Goal: Task Accomplishment & Management: Complete application form

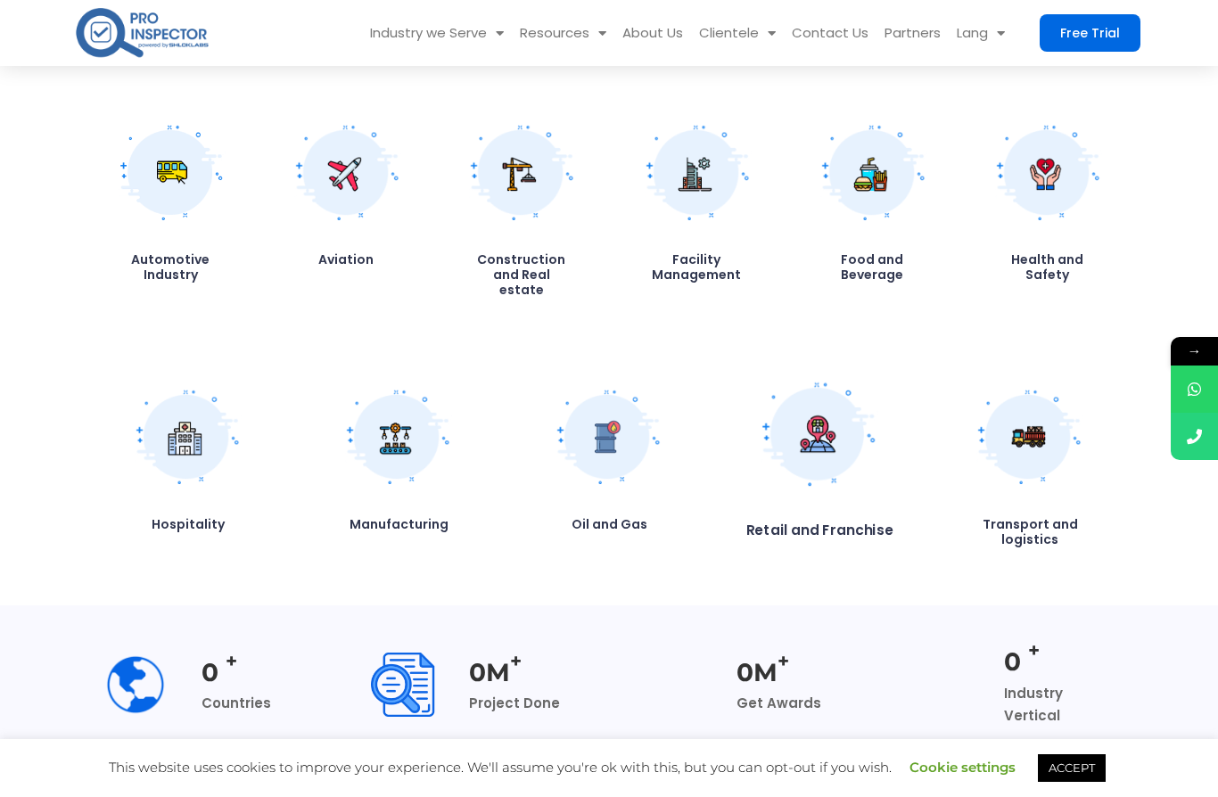
scroll to position [1508, 0]
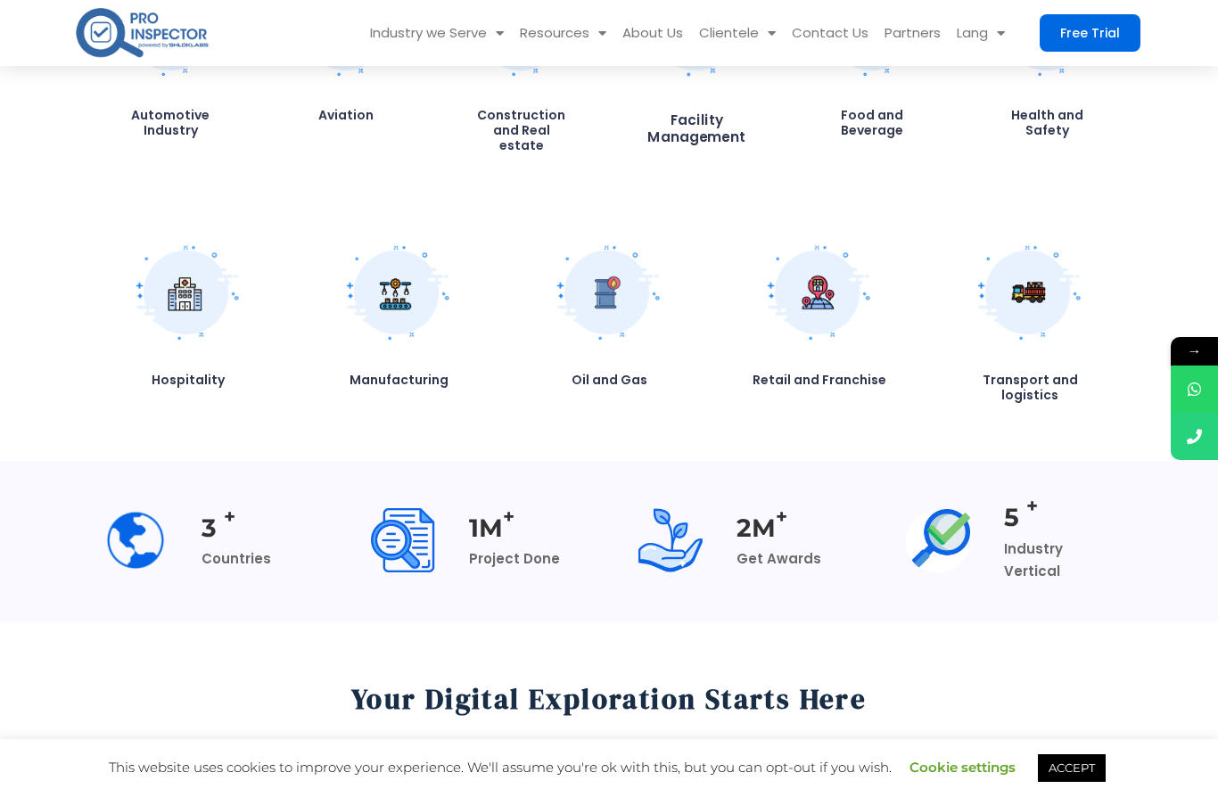
click at [699, 77] on img at bounding box center [698, 24] width 118 height 104
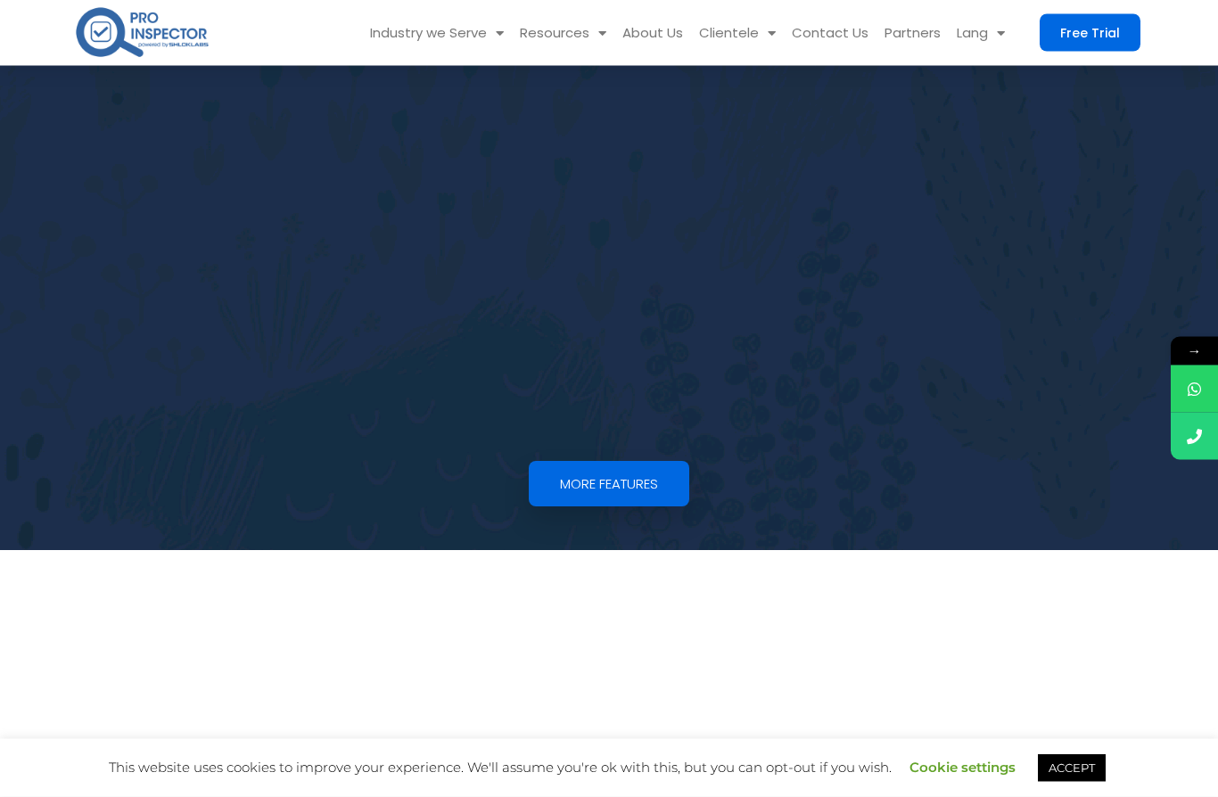
scroll to position [1625, 0]
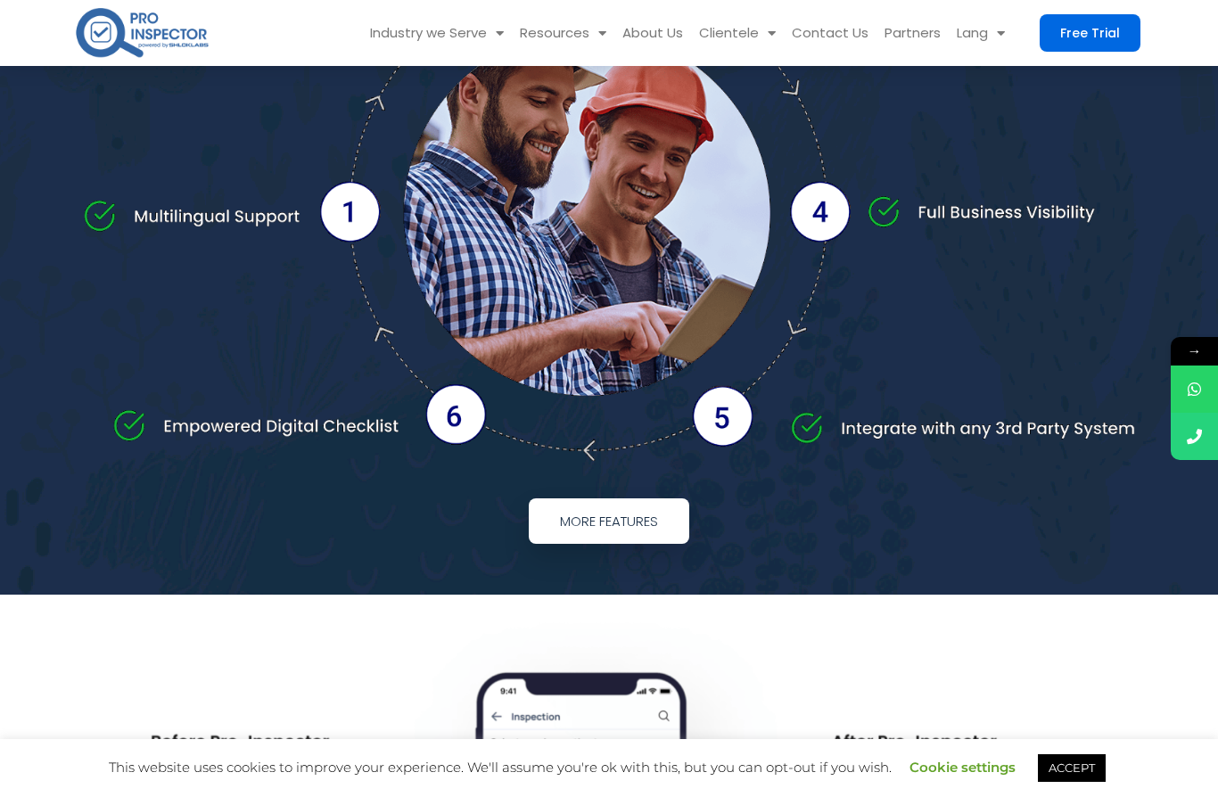
click at [647, 515] on span "More Features" at bounding box center [609, 520] width 98 height 13
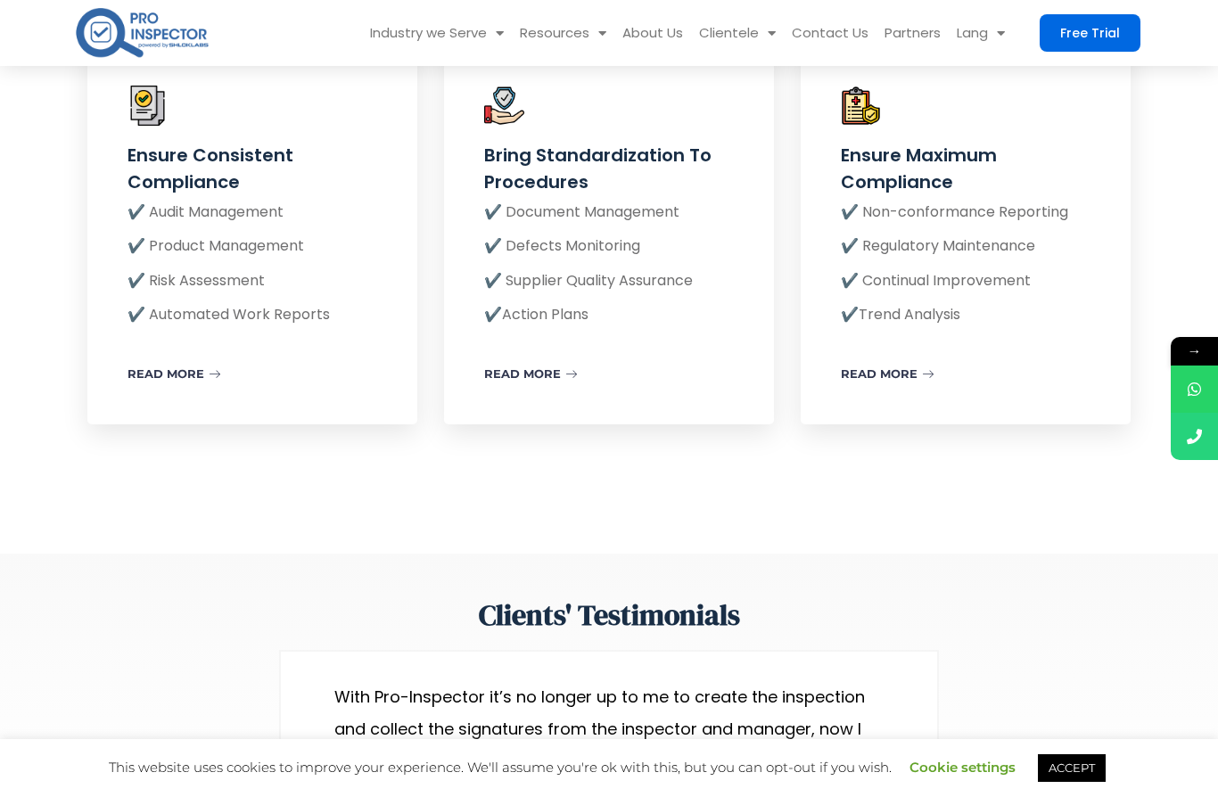
scroll to position [2836, 0]
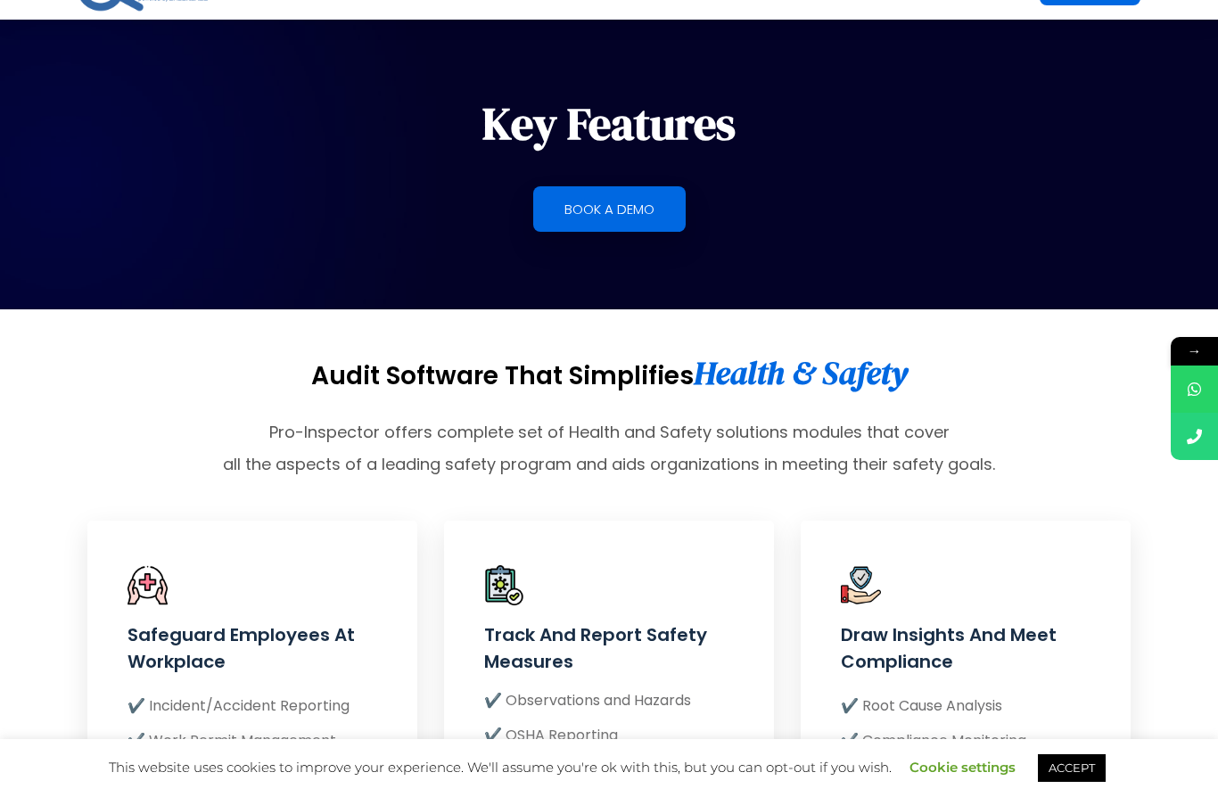
scroll to position [0, 0]
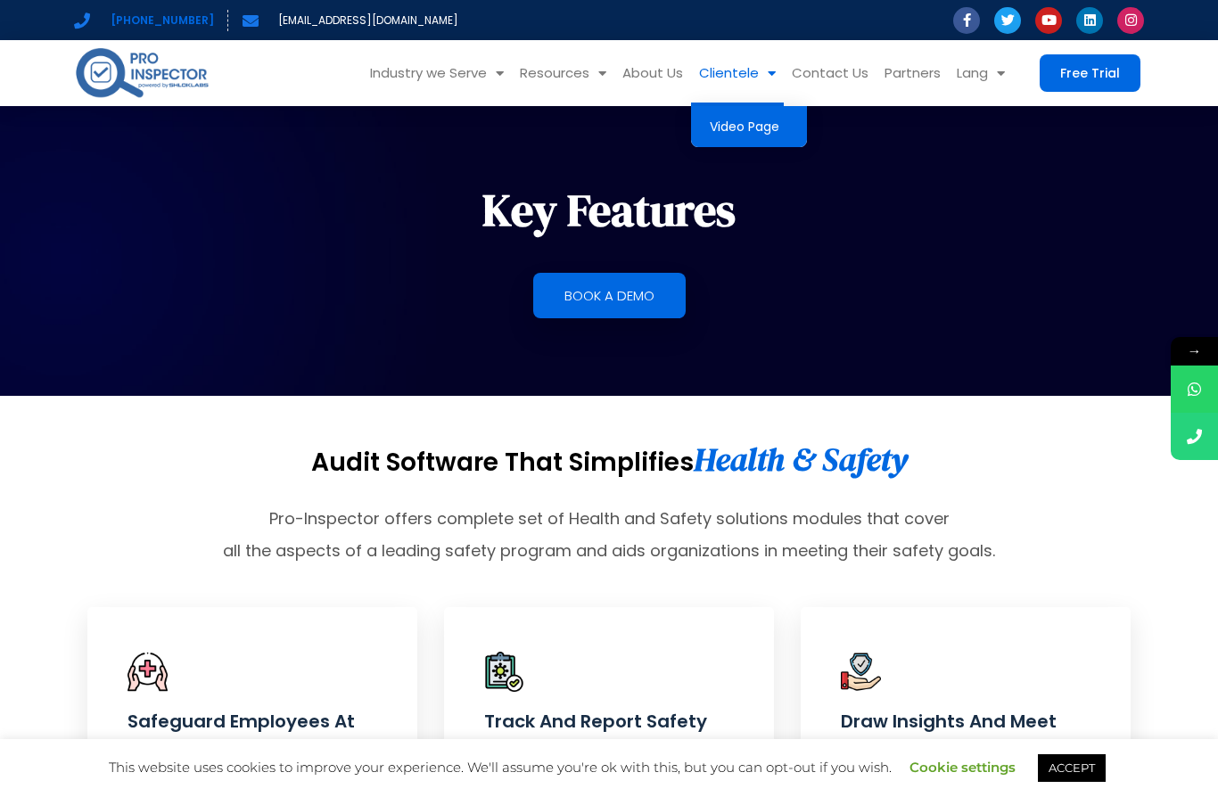
click at [739, 130] on link "Video Page" at bounding box center [749, 126] width 116 height 41
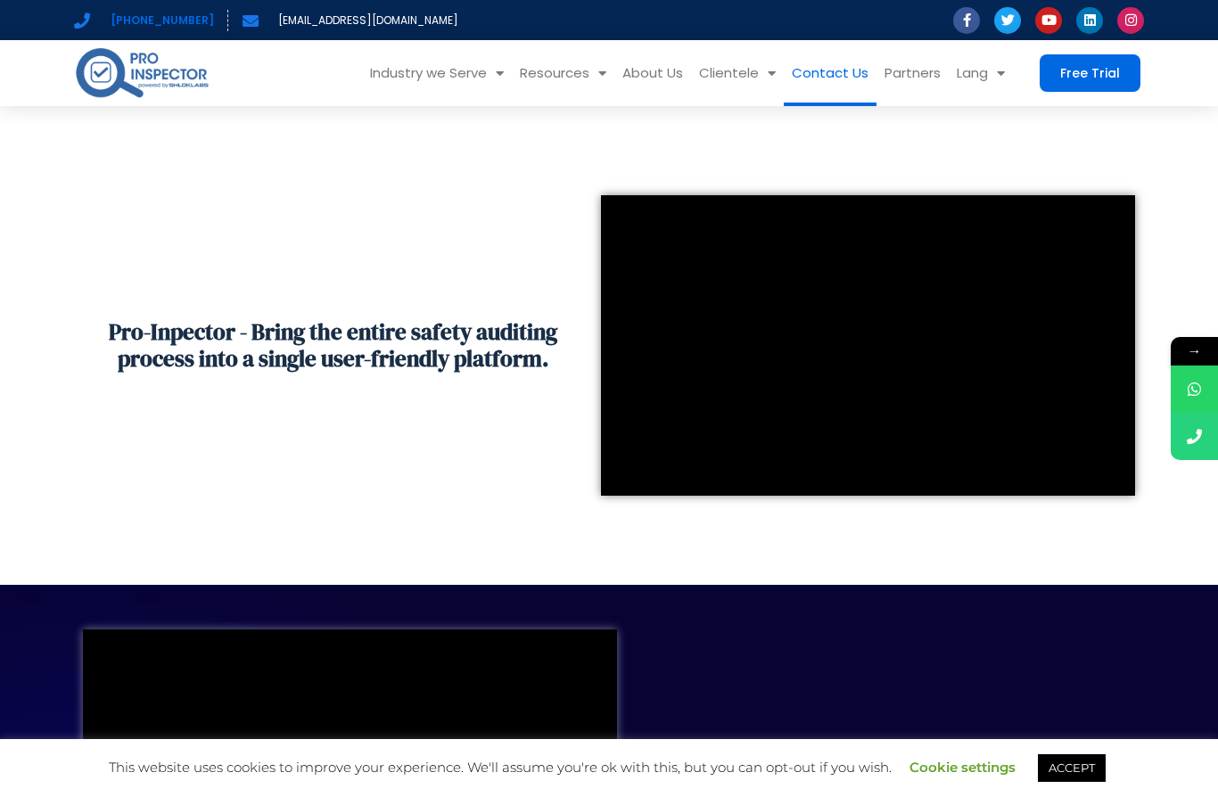
click at [845, 79] on link "Contact Us" at bounding box center [830, 73] width 93 height 66
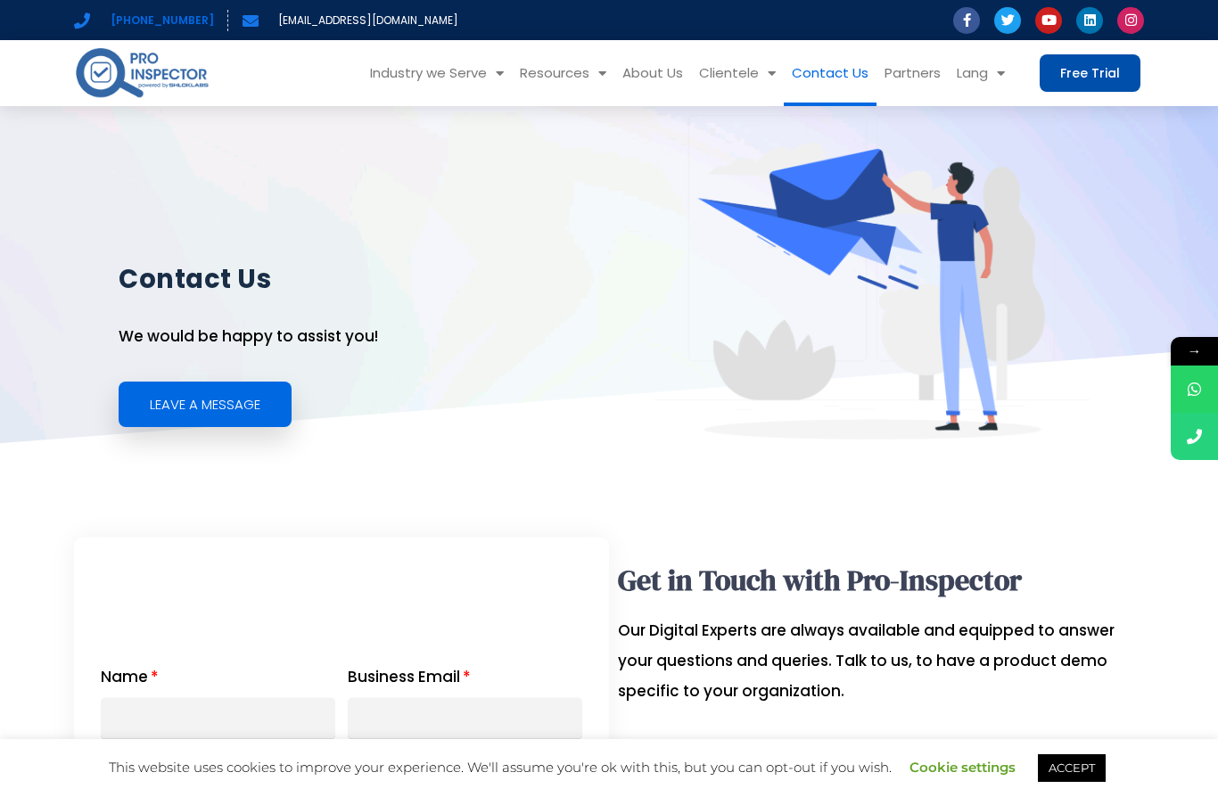
click at [1106, 79] on span "Free Trial" at bounding box center [1090, 73] width 60 height 12
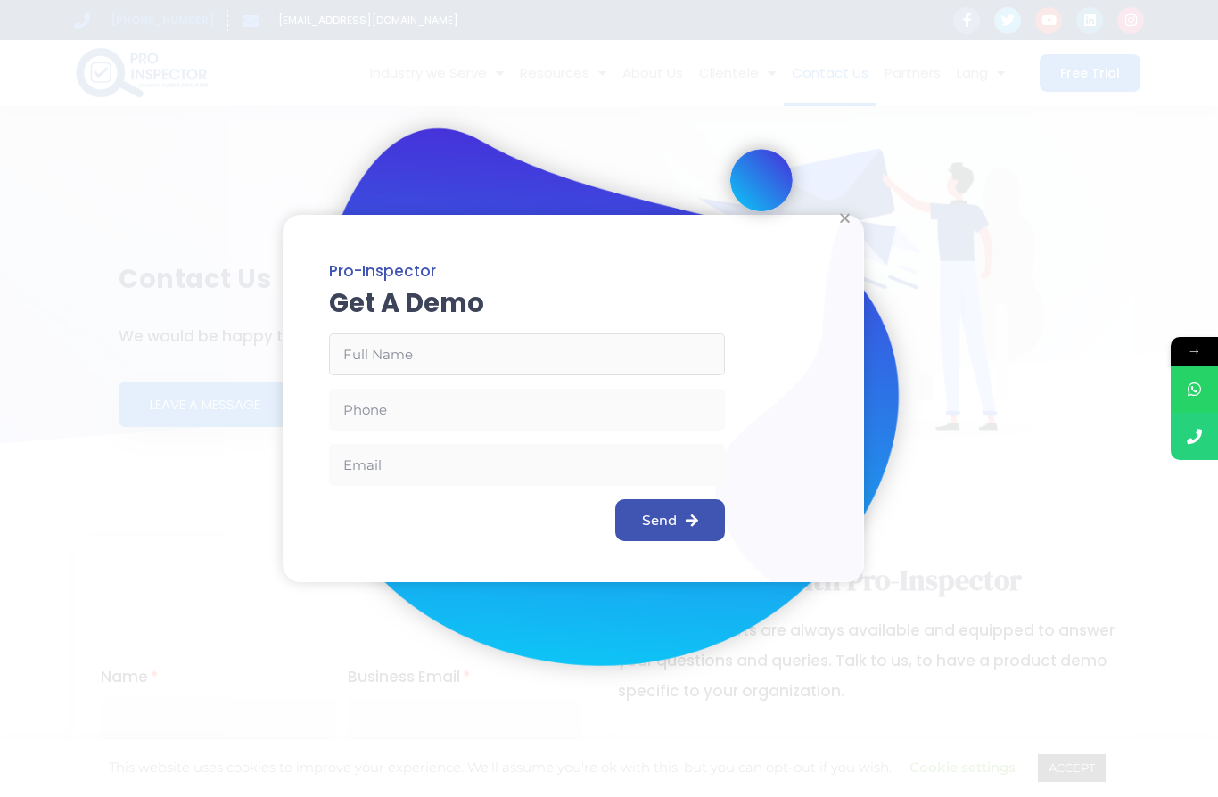
click at [432, 352] on input "Name" at bounding box center [527, 354] width 396 height 42
type input "Rohit Sharma"
click at [451, 426] on input "I want" at bounding box center [527, 410] width 396 height 42
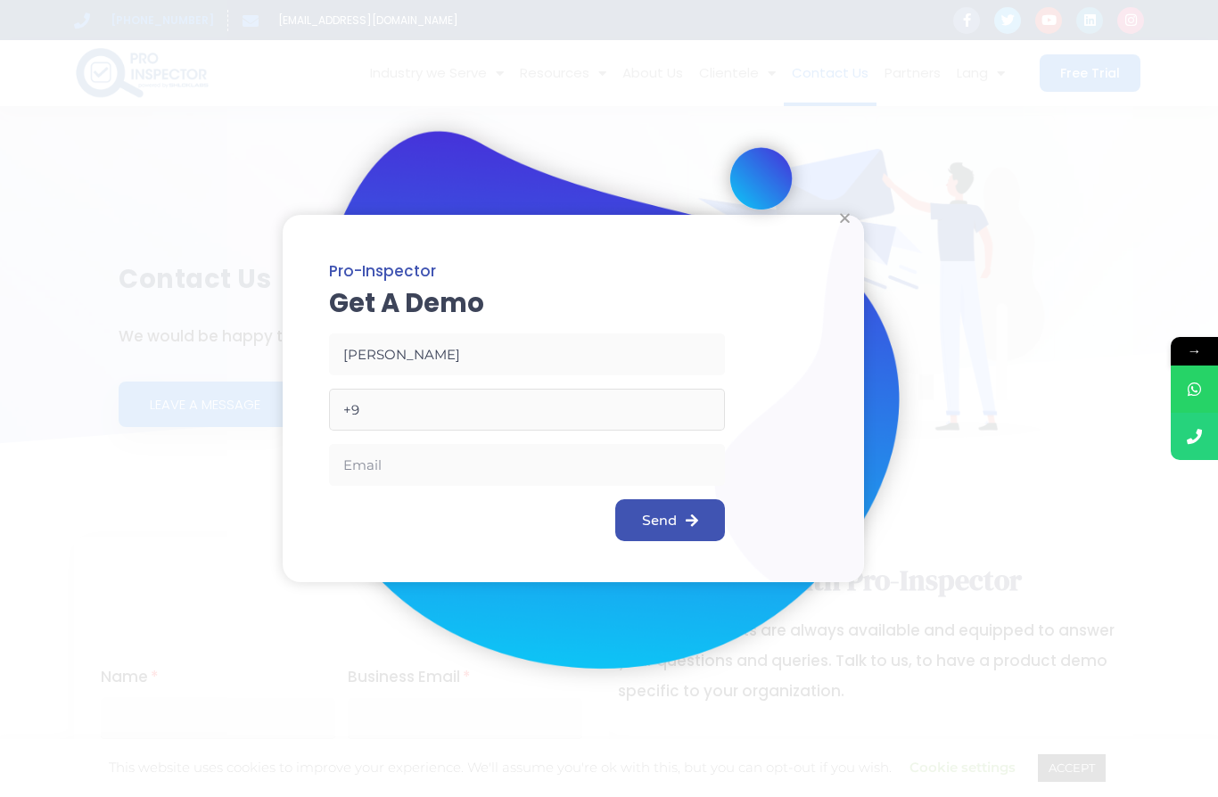
type input "+"
type input "7"
type input "+917696613348"
click at [510, 458] on input "Email" at bounding box center [527, 465] width 396 height 42
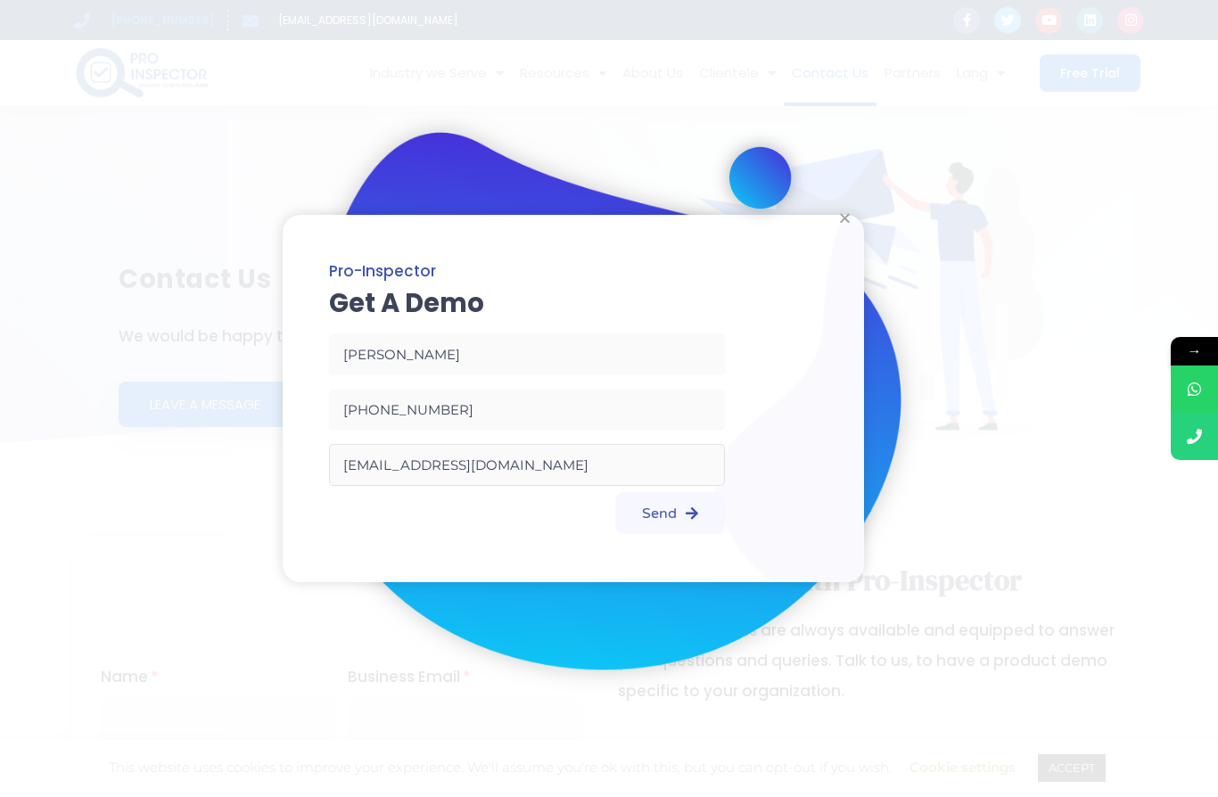
type input "rohitsharma@sunrisefacility.com"
click at [669, 534] on button "Send" at bounding box center [670, 513] width 110 height 42
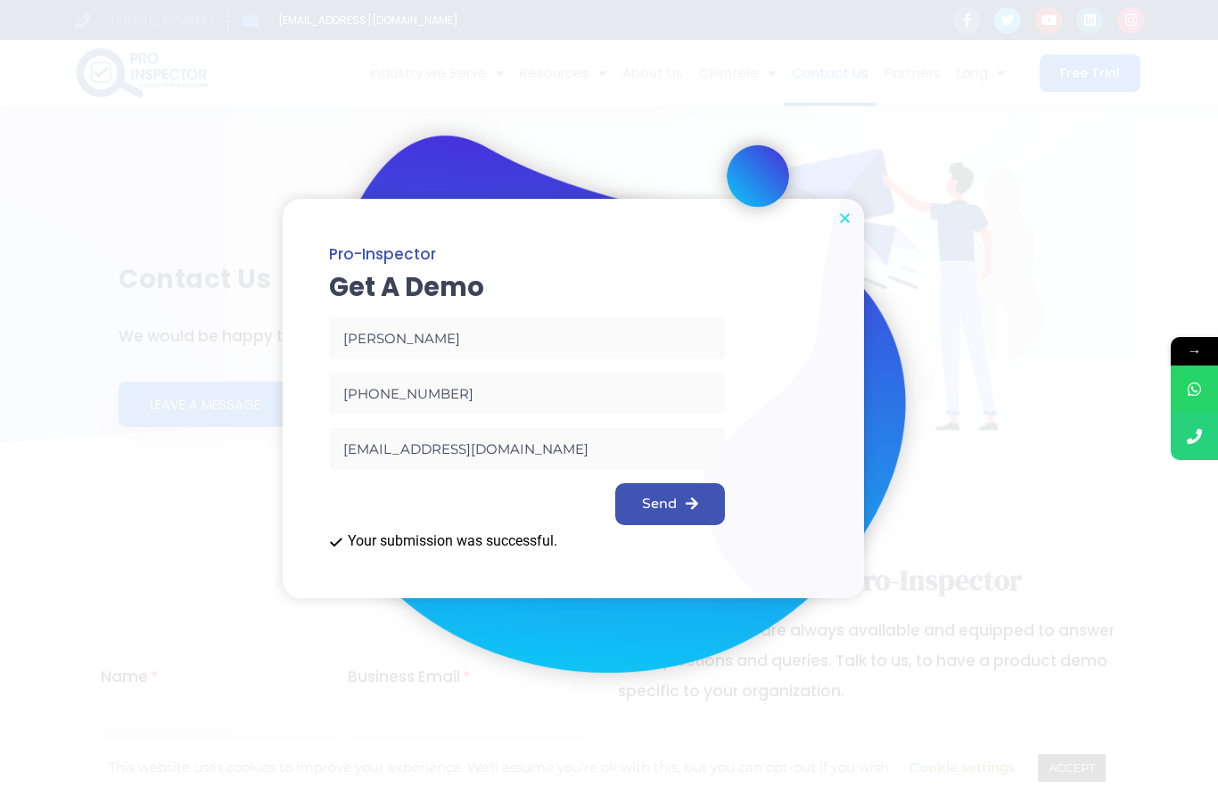
click at [851, 212] on icon "Close" at bounding box center [844, 217] width 13 height 13
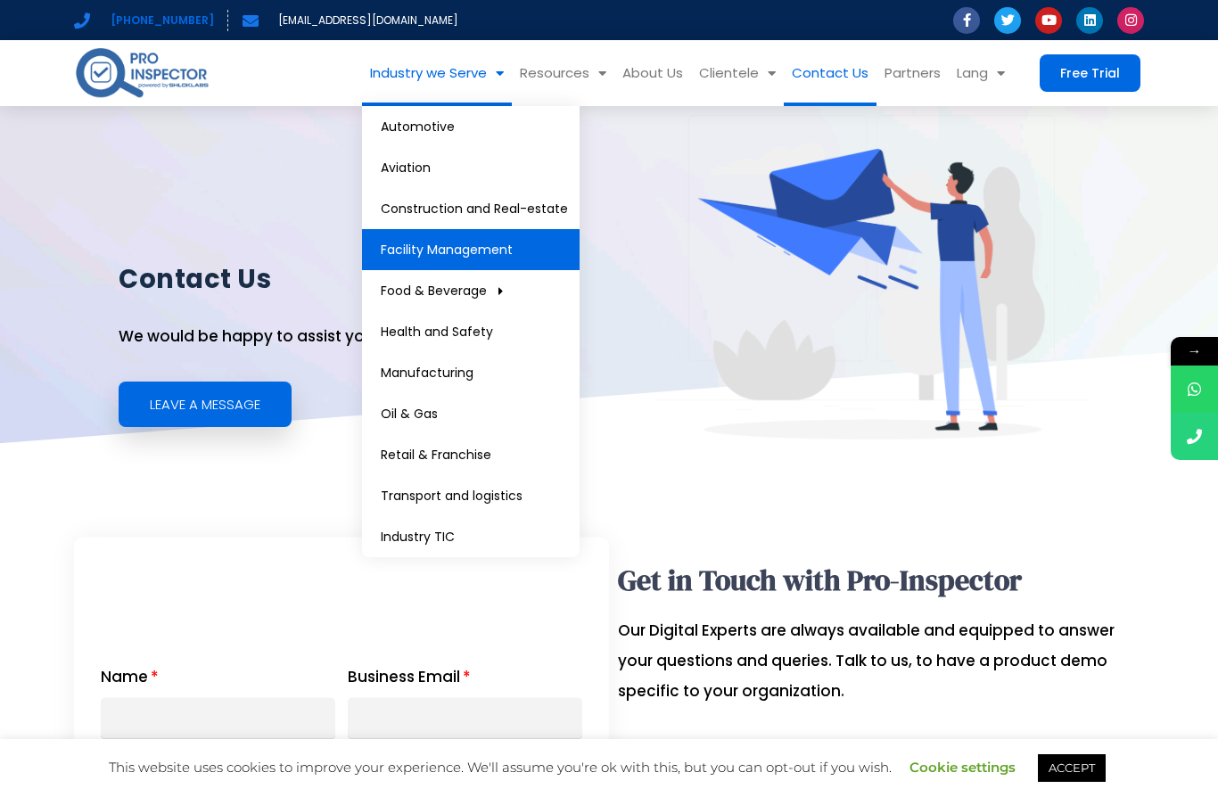
click at [436, 247] on link "Facility Management" at bounding box center [471, 249] width 218 height 41
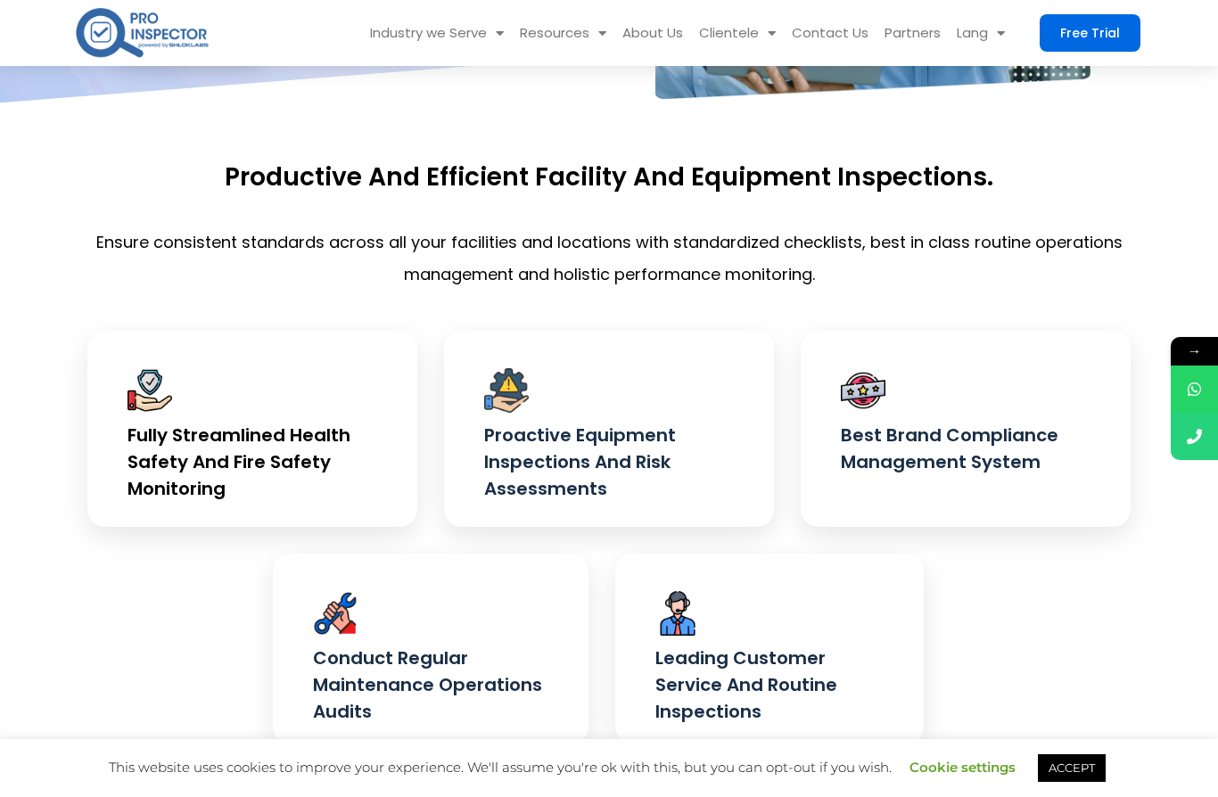
scroll to position [467, 0]
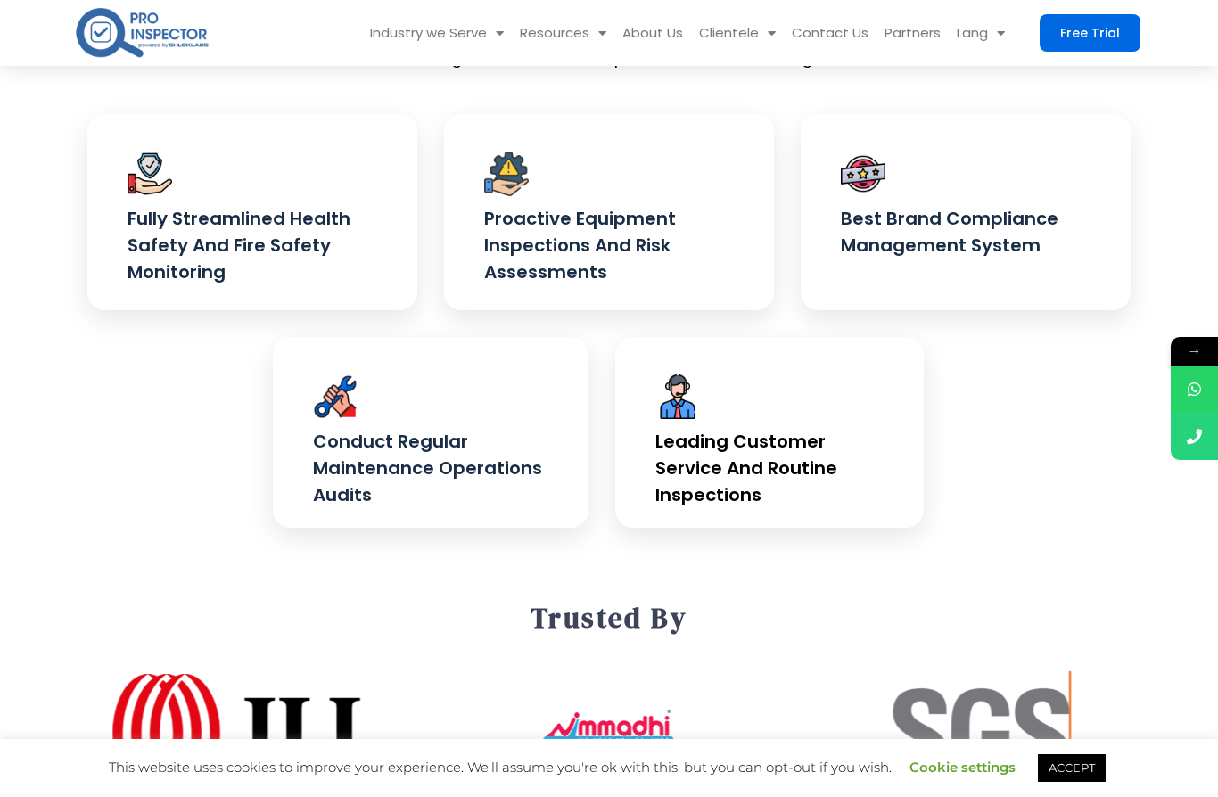
click at [683, 471] on h4 "Leading customer service and routine inspections" at bounding box center [769, 468] width 228 height 80
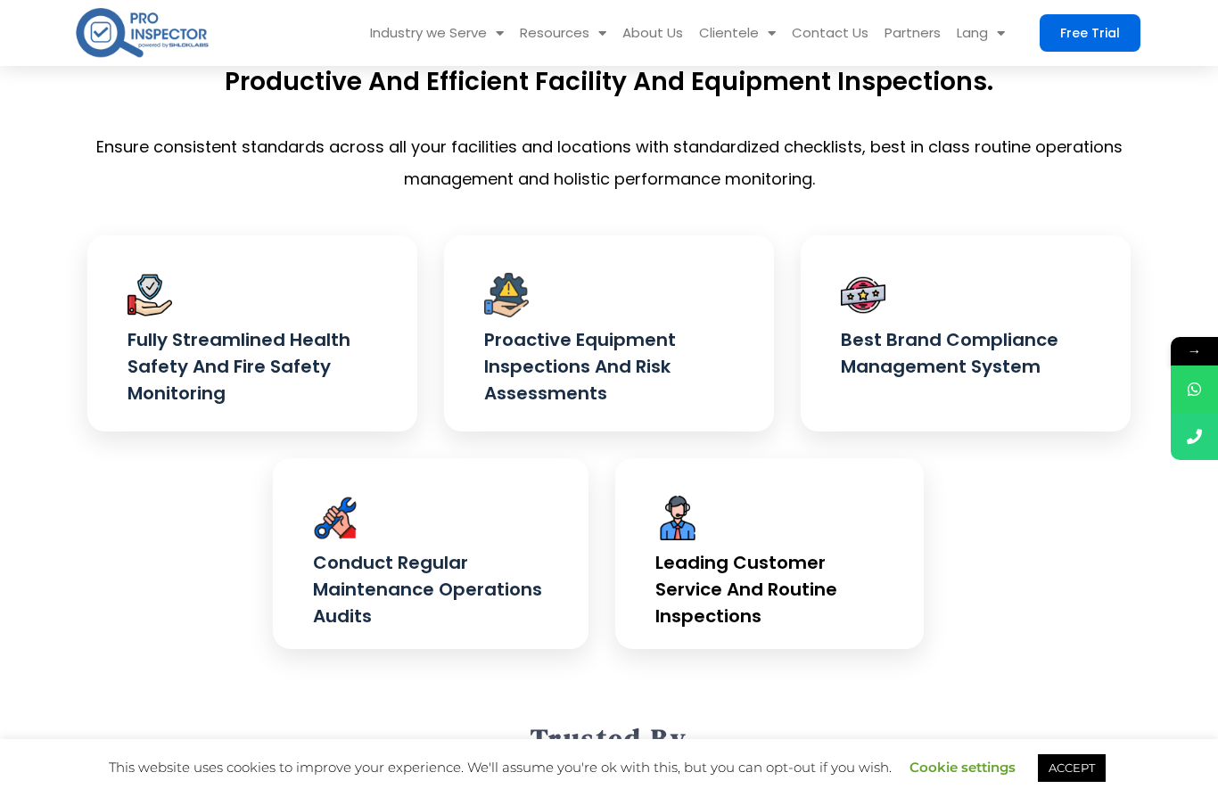
scroll to position [78, 0]
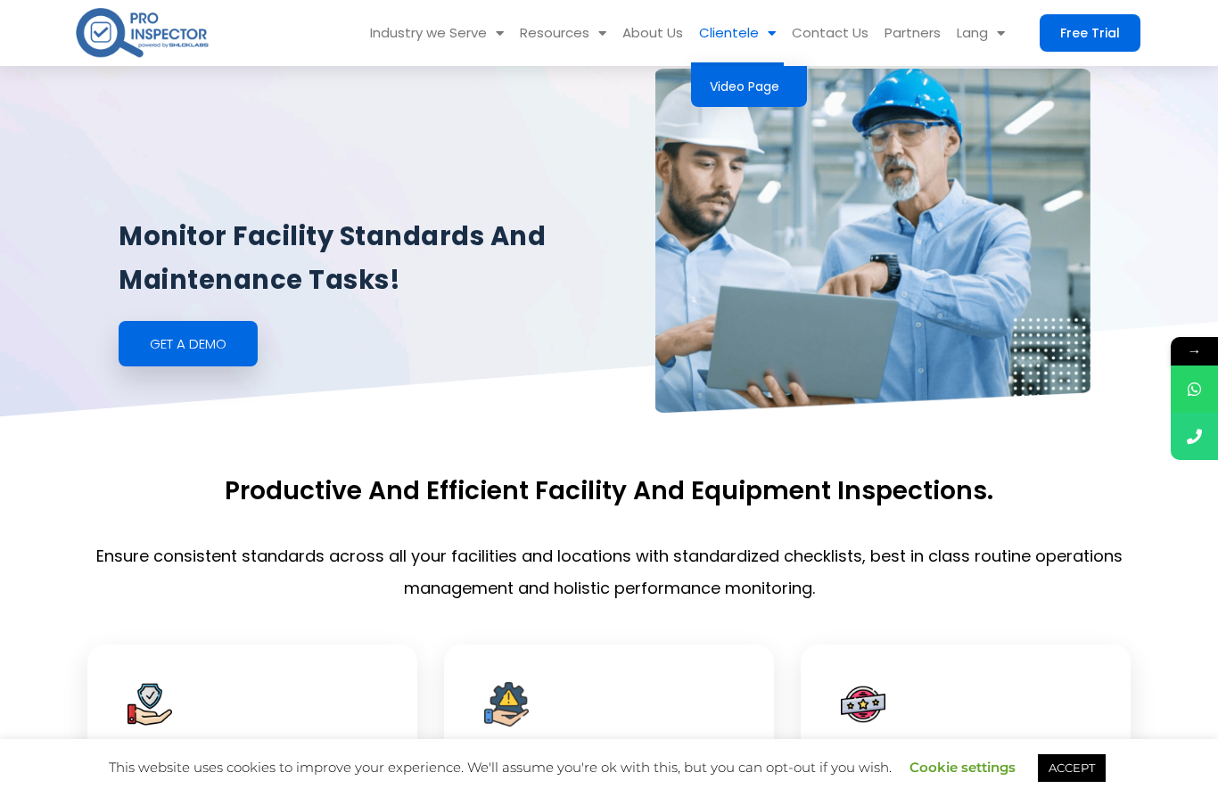
click at [744, 80] on link "Video Page" at bounding box center [749, 86] width 116 height 41
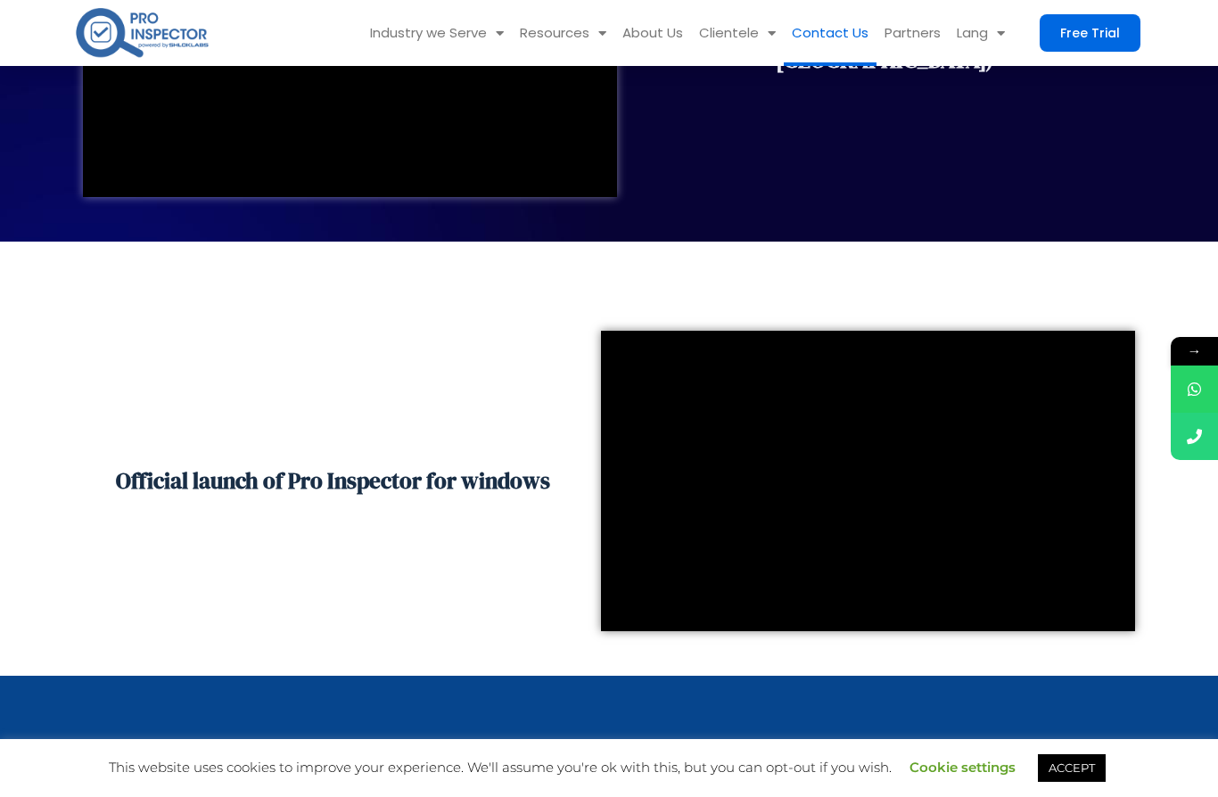
scroll to position [1609, 0]
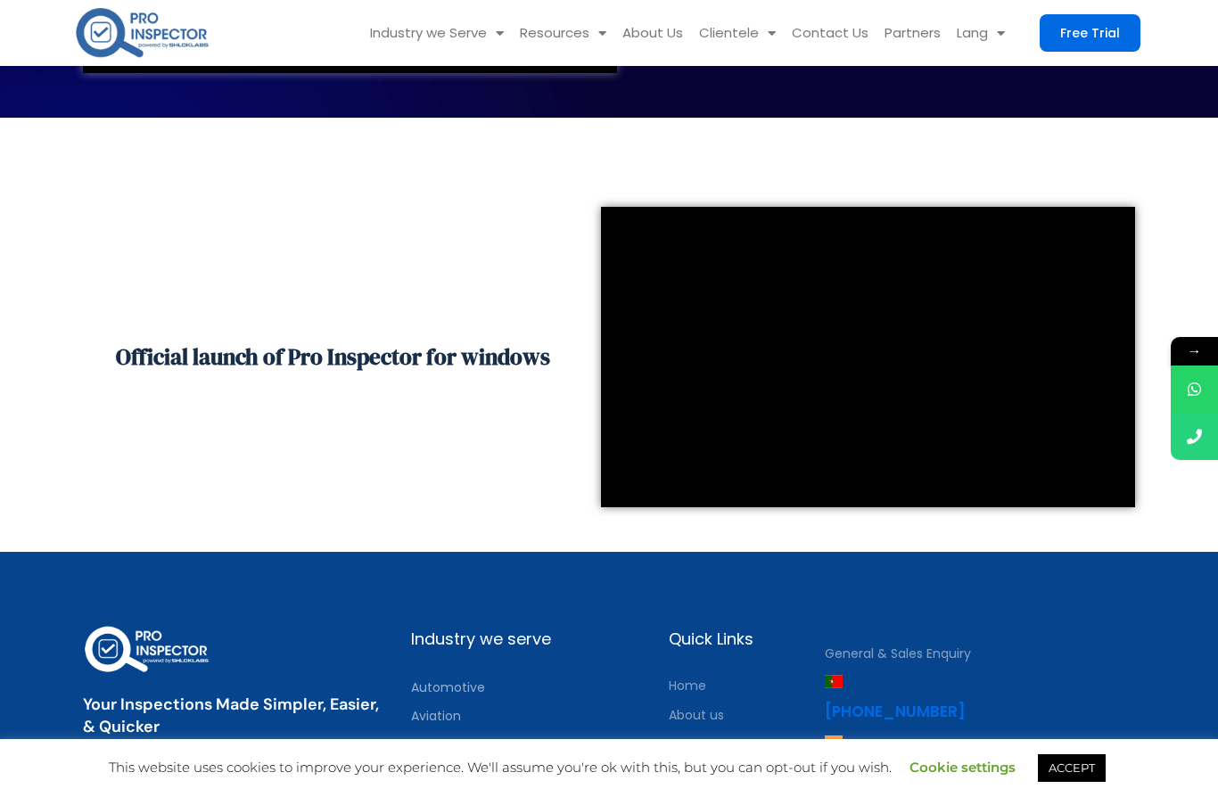
scroll to position [1725, 0]
